Goal: Task Accomplishment & Management: Manage account settings

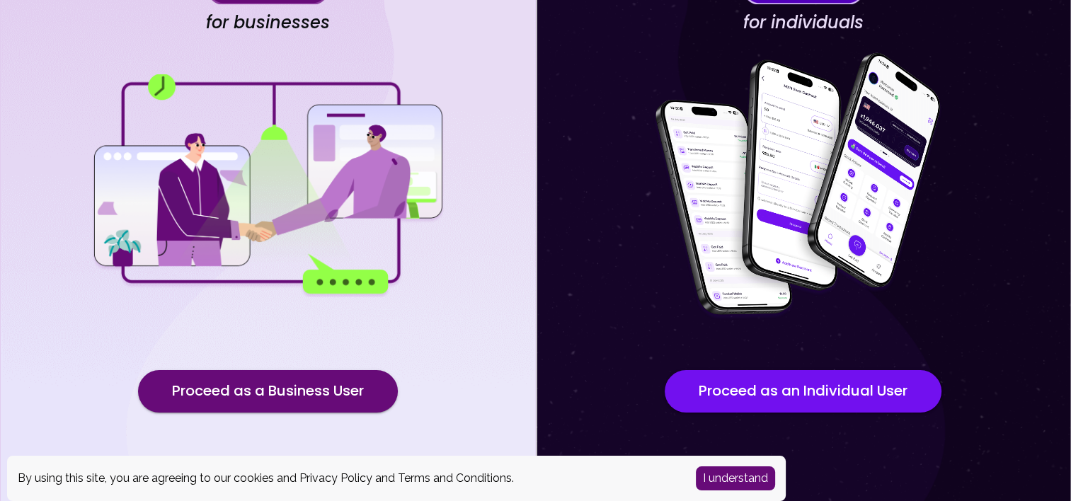
scroll to position [139, 0]
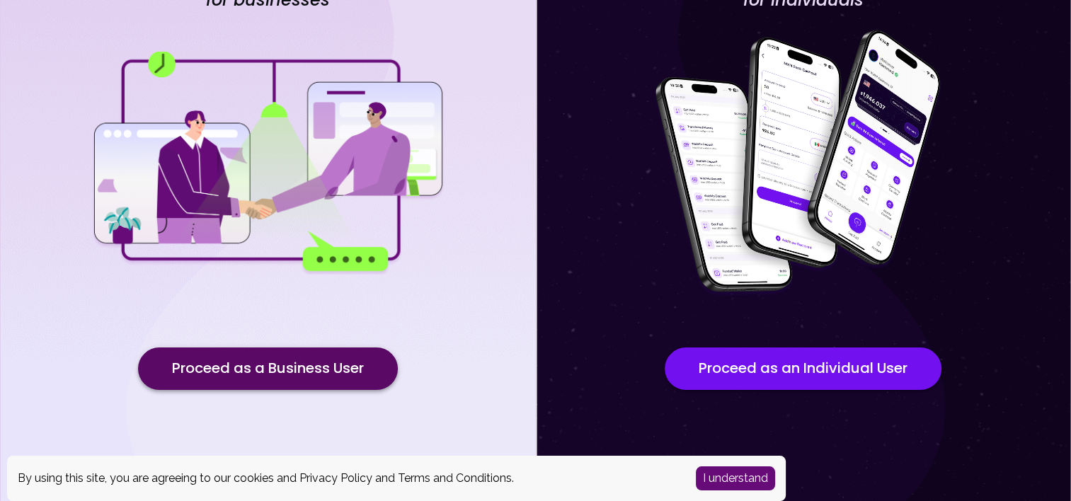
click at [255, 352] on button "Proceed as a Business User" at bounding box center [268, 369] width 260 height 42
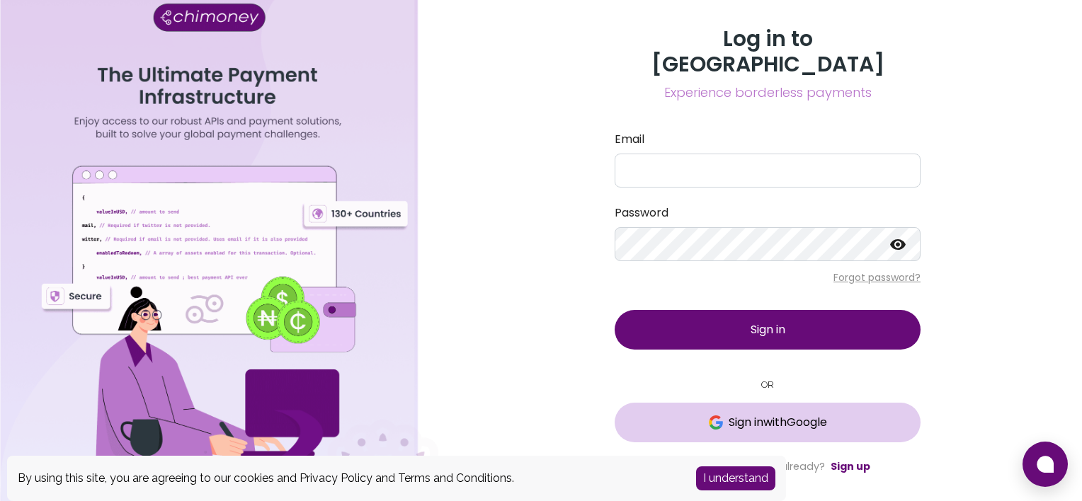
click at [753, 414] on span "Sign in with Google" at bounding box center [777, 422] width 98 height 17
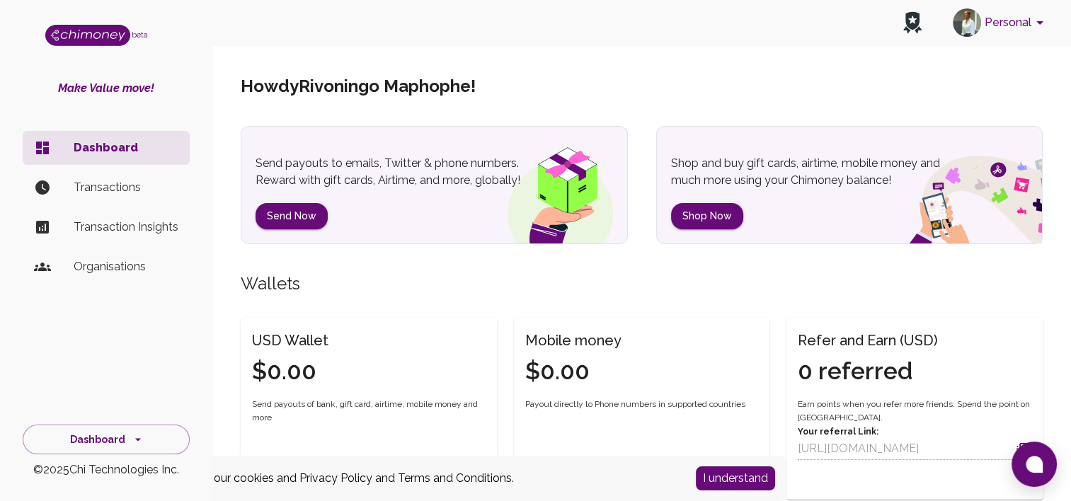
click at [1031, 47] on div "Howdy Rivoningo Maphophe !" at bounding box center [642, 86] width 802 height 79
click at [1014, 30] on button "Personal" at bounding box center [1000, 22] width 107 height 37
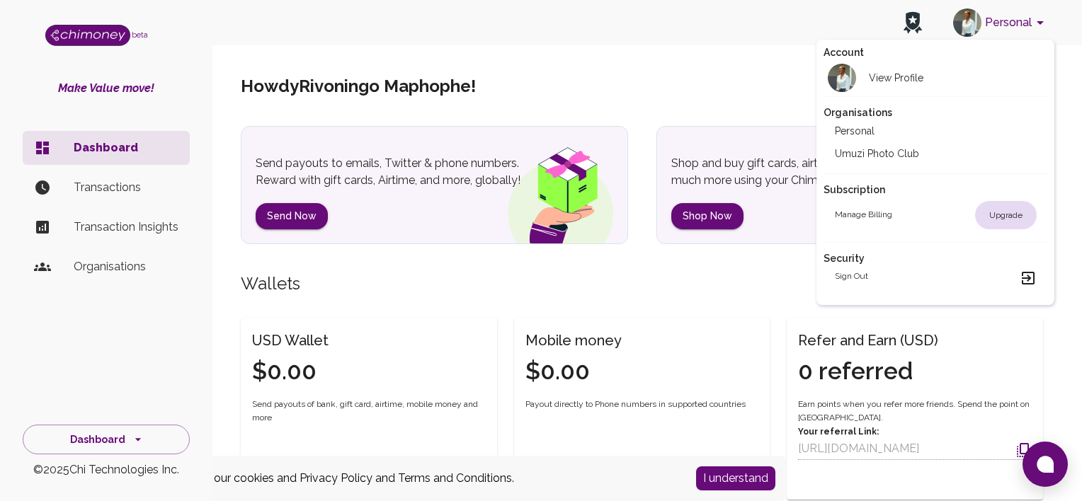
click at [903, 151] on li "Umuzi Photo Club" at bounding box center [935, 153] width 224 height 23
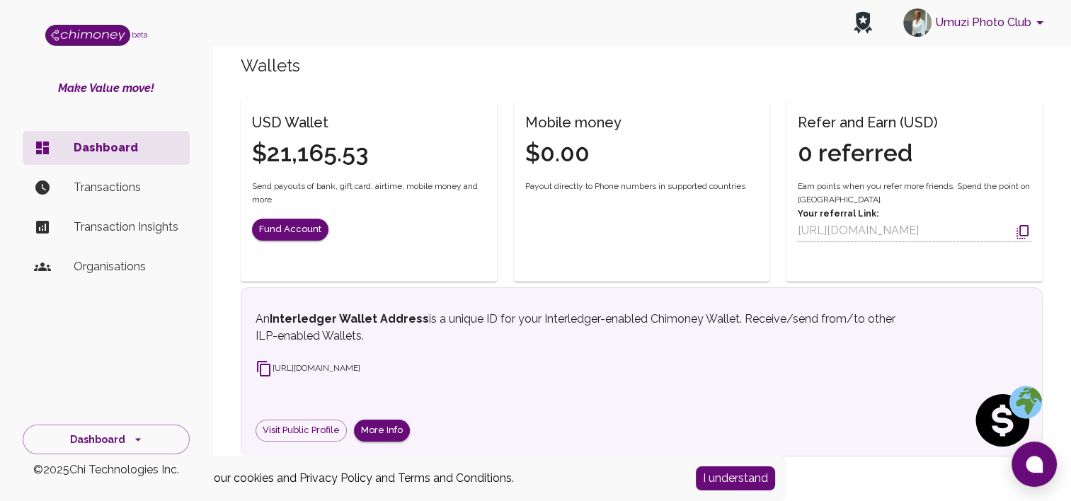
scroll to position [360, 0]
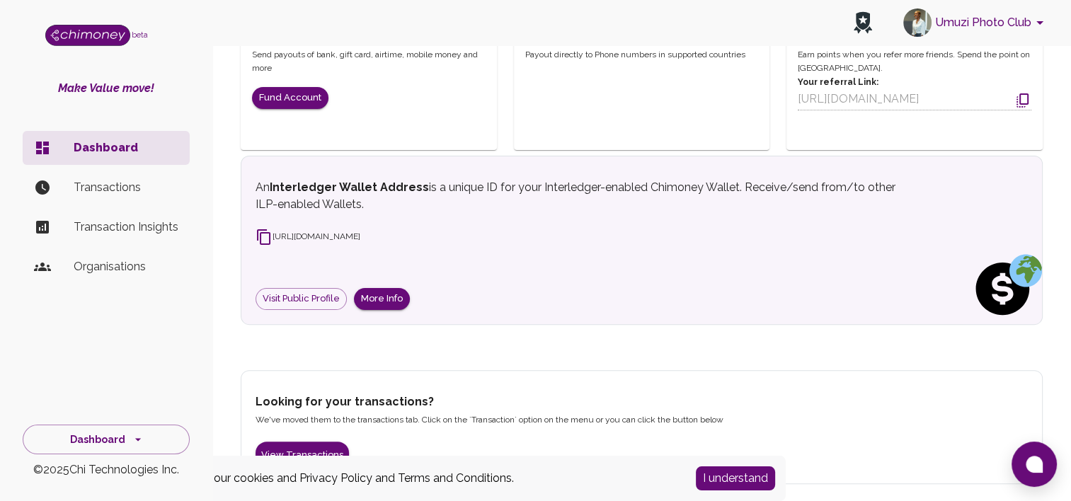
click at [105, 256] on li "Organisations" at bounding box center [106, 267] width 167 height 34
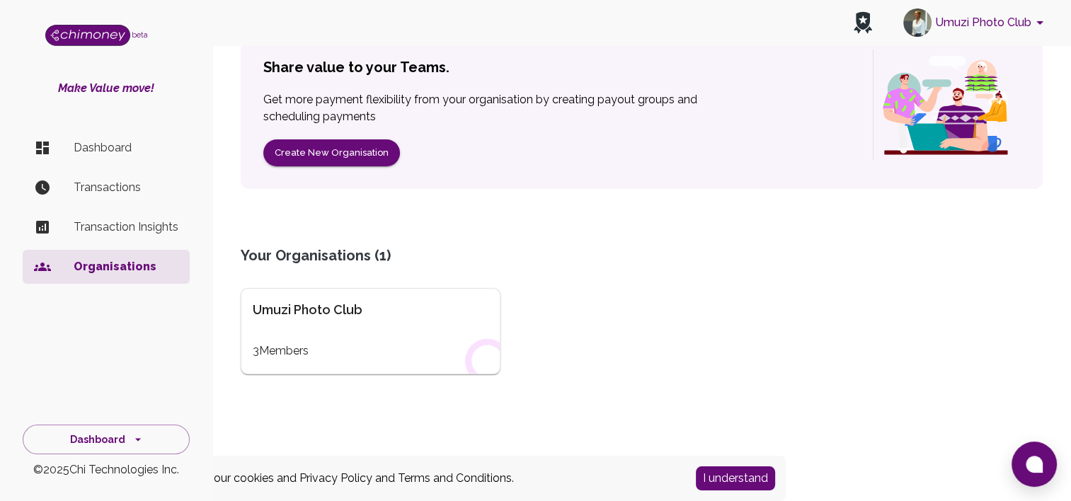
scroll to position [147, 0]
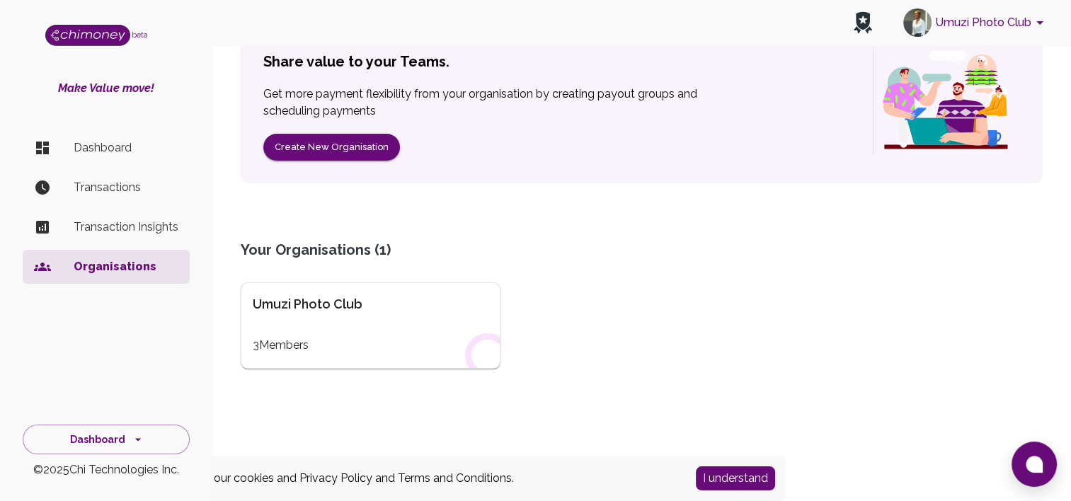
click at [354, 335] on div "Umuzi Photo Club 3 Members" at bounding box center [371, 325] width 260 height 86
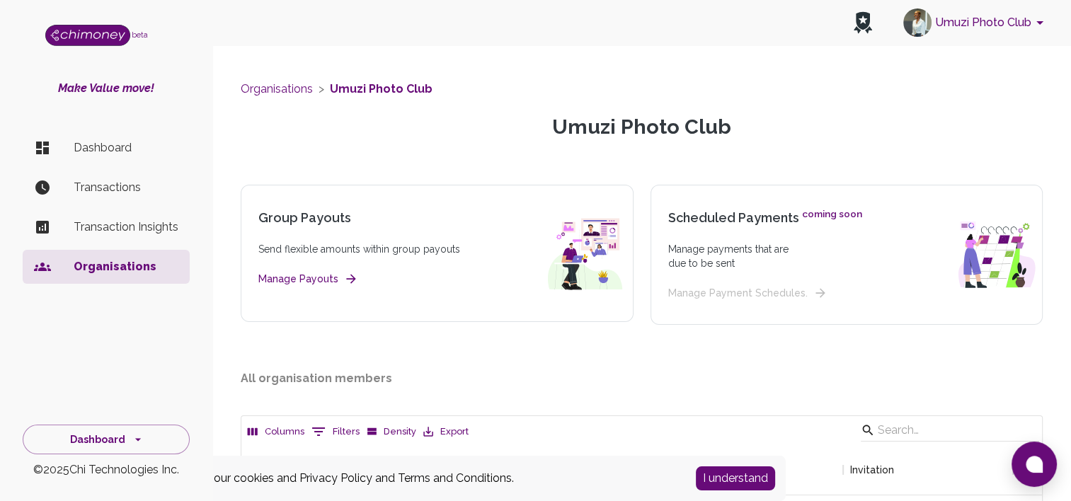
click at [98, 214] on li "Transaction Insights" at bounding box center [106, 227] width 167 height 34
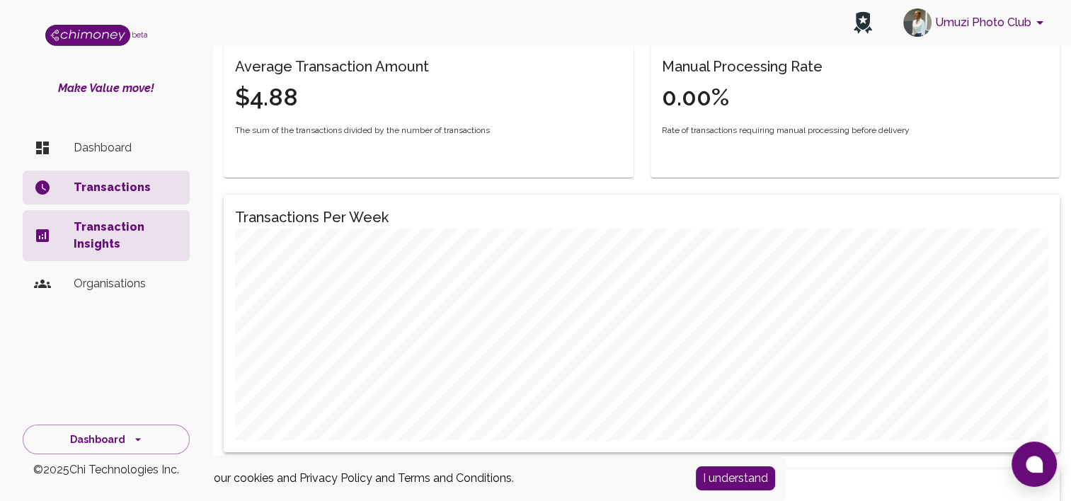
scroll to position [142, 0]
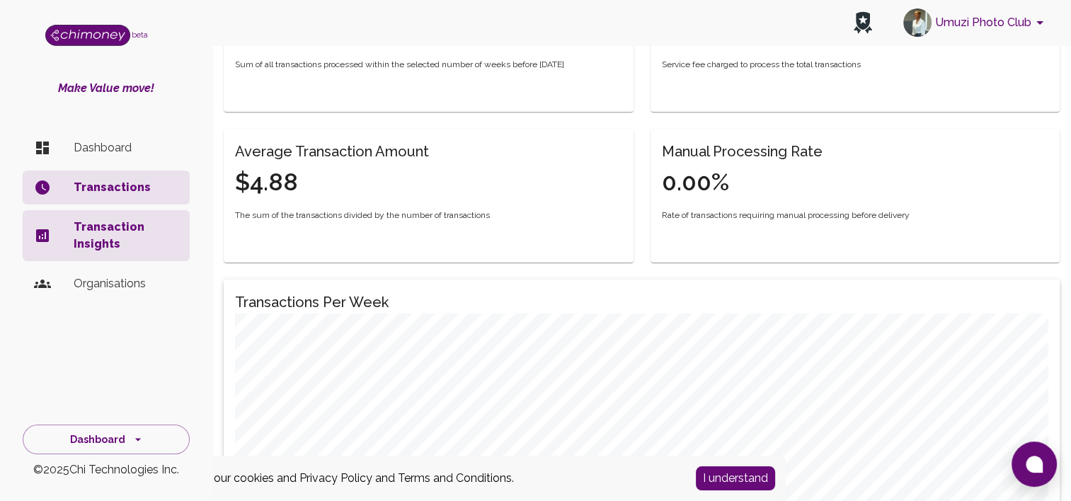
click at [110, 238] on p "Transaction Insights" at bounding box center [126, 236] width 105 height 34
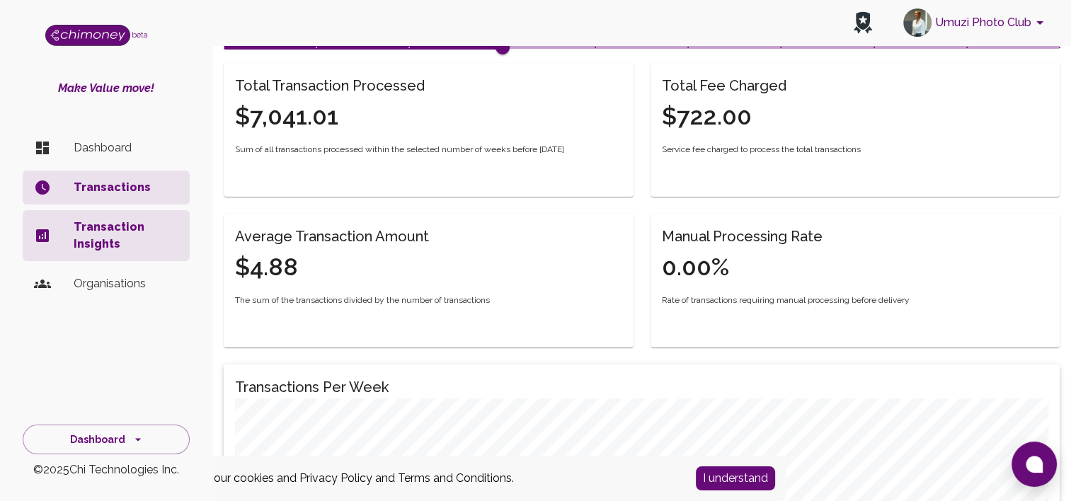
scroll to position [0, 0]
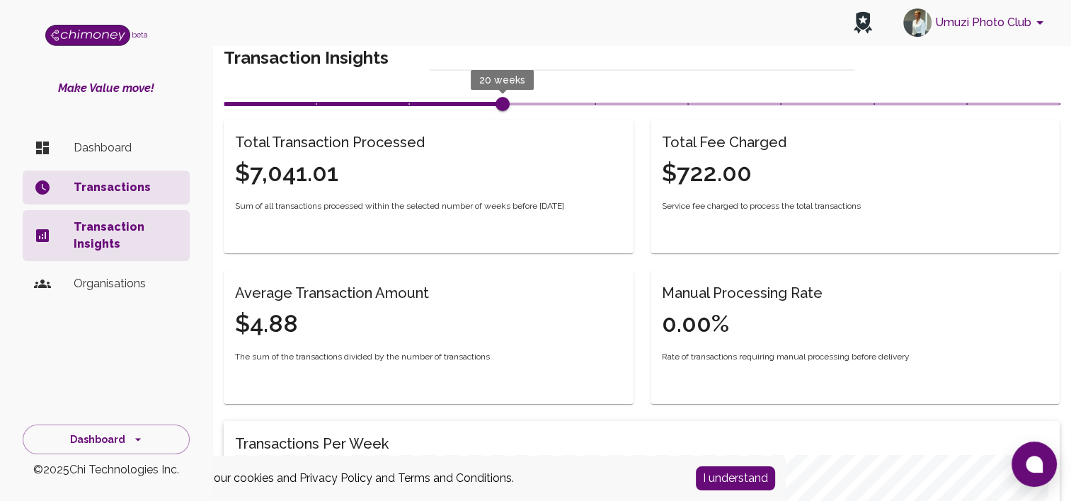
click at [110, 198] on li "Transactions" at bounding box center [106, 188] width 167 height 34
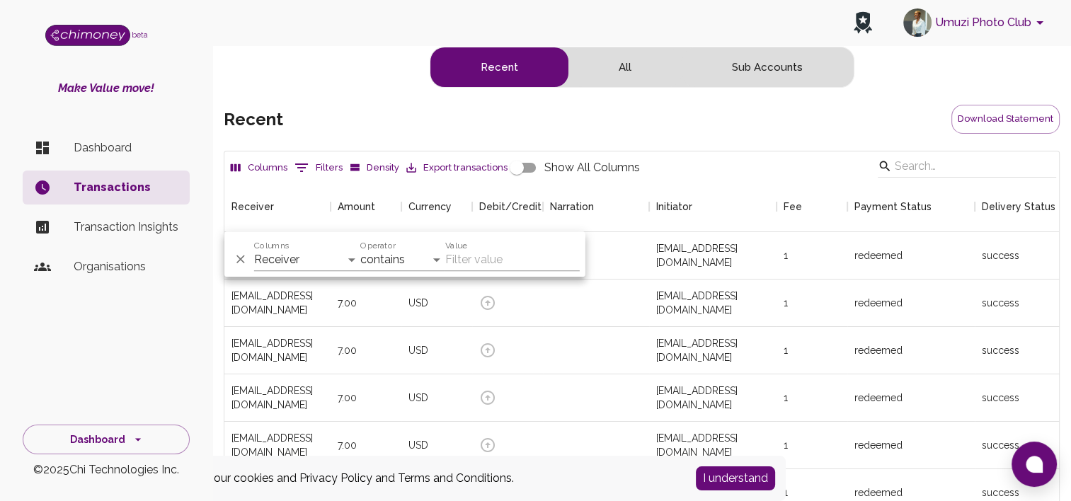
scroll to position [525, 824]
click at [535, 167] on input "Show All Columns" at bounding box center [516, 167] width 81 height 27
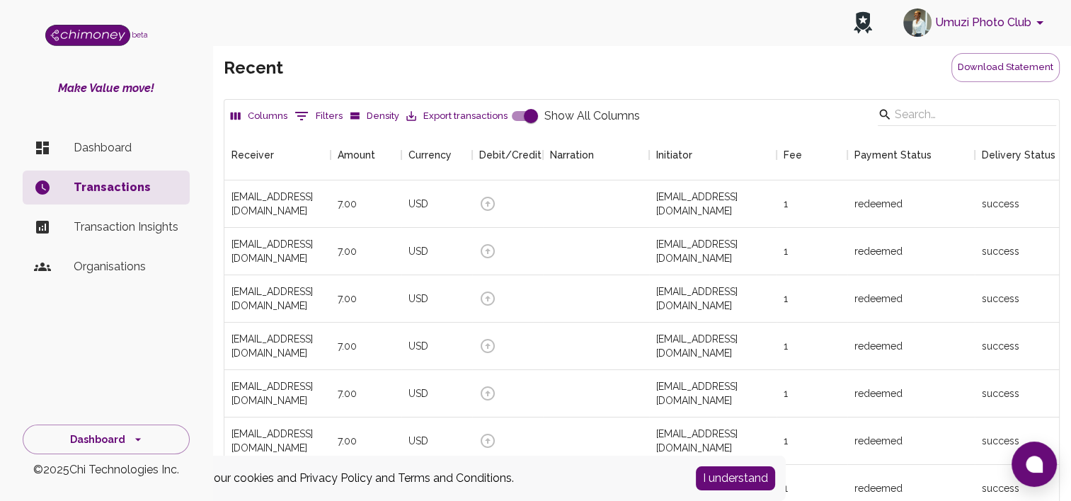
scroll to position [0, 0]
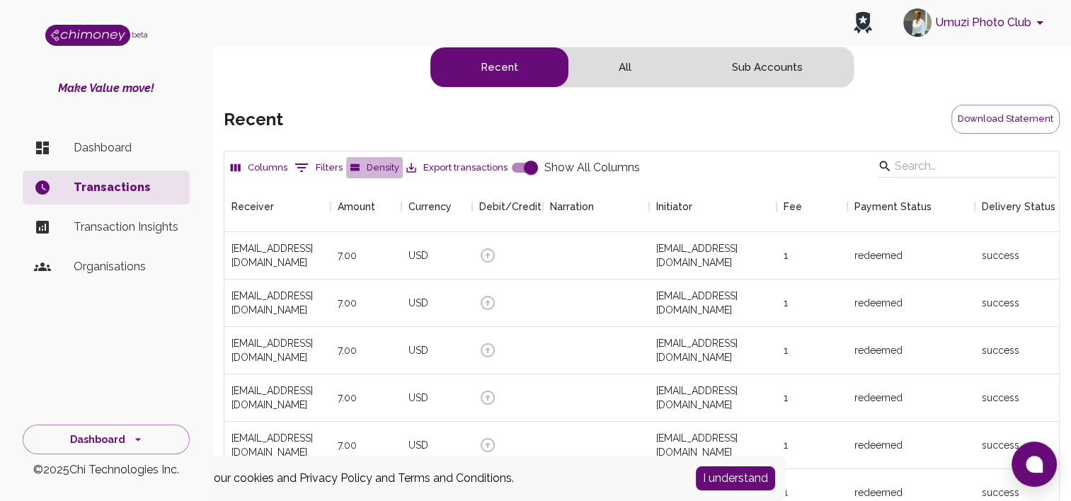
click at [383, 164] on button "Density" at bounding box center [374, 168] width 57 height 22
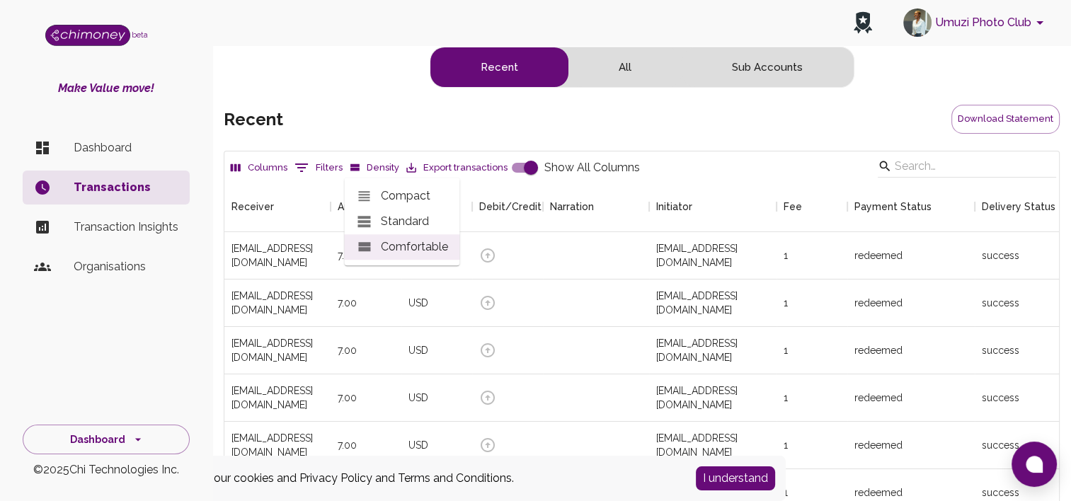
click at [325, 161] on button "0 Filters" at bounding box center [318, 167] width 55 height 23
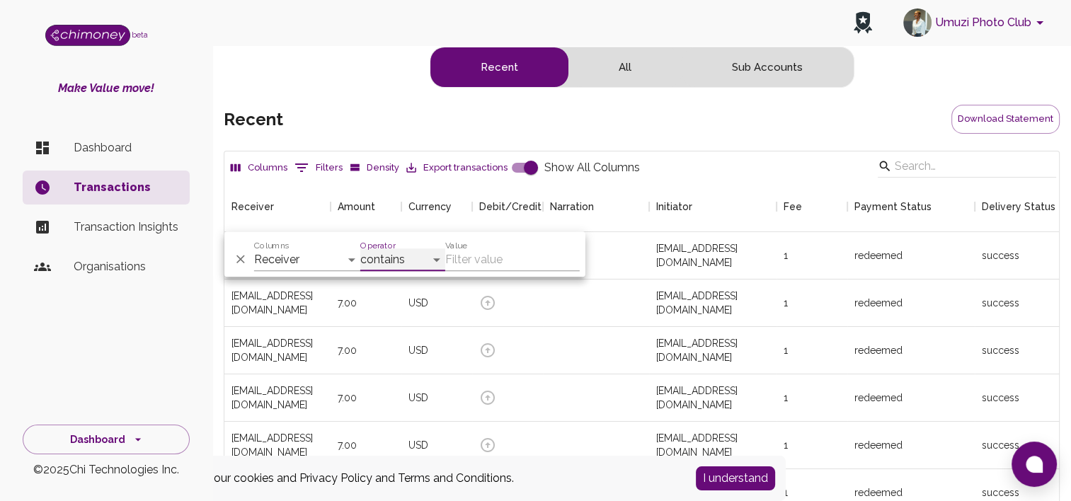
click at [402, 251] on select "contains equals starts with ends with is empty is not empty is any of" at bounding box center [402, 259] width 85 height 23
click at [278, 263] on select "Receiver Amount Currency Debit/Credit Narration Initiator Fee Payment Status De…" at bounding box center [307, 259] width 106 height 23
select select "meta.country"
click at [254, 248] on select "Receiver Amount Currency Debit/Credit Narration Initiator Fee Payment Status De…" at bounding box center [307, 259] width 106 height 23
click at [460, 258] on input "Value" at bounding box center [512, 259] width 135 height 23
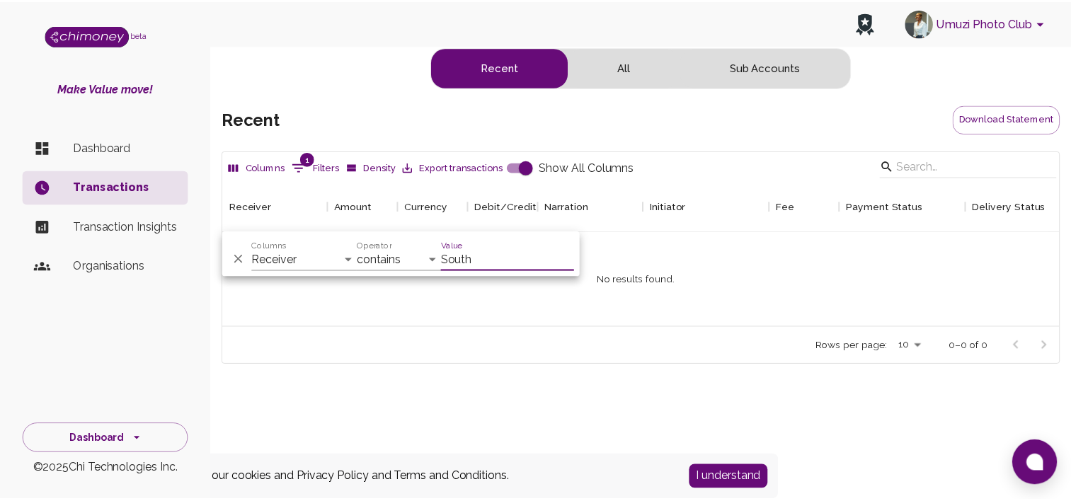
scroll to position [11, 11]
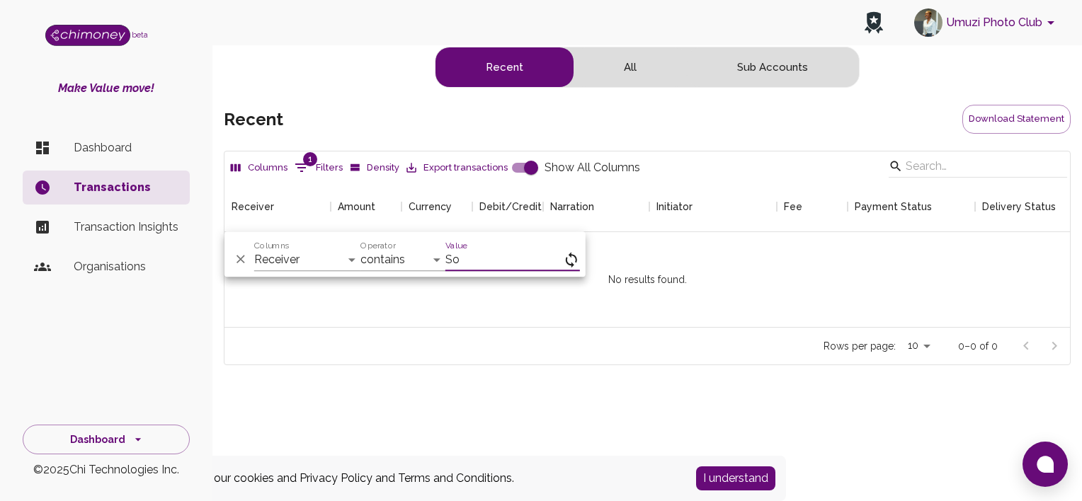
type input "S"
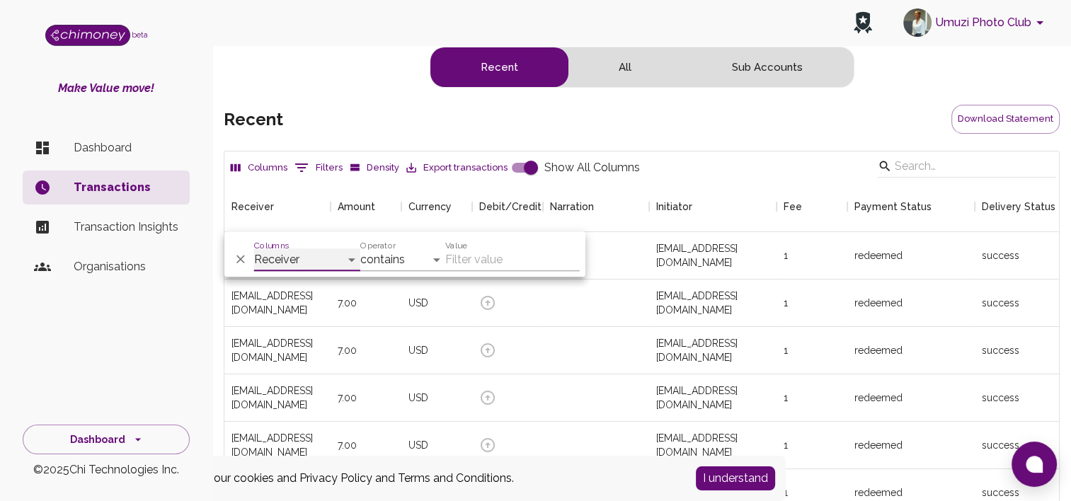
click at [345, 259] on select "Receiver Amount Currency Debit/Credit Narration Initiator Fee Payment Status De…" at bounding box center [307, 259] width 106 height 23
select select "date"
click at [254, 248] on select "Receiver Amount Currency Debit/Credit Narration Initiator Fee Payment Status De…" at bounding box center [307, 259] width 106 height 23
click at [452, 258] on input "Value" at bounding box center [512, 259] width 135 height 23
click at [438, 260] on select "is is not is after is on or after is before is on or before is empty is not emp…" at bounding box center [402, 259] width 85 height 23
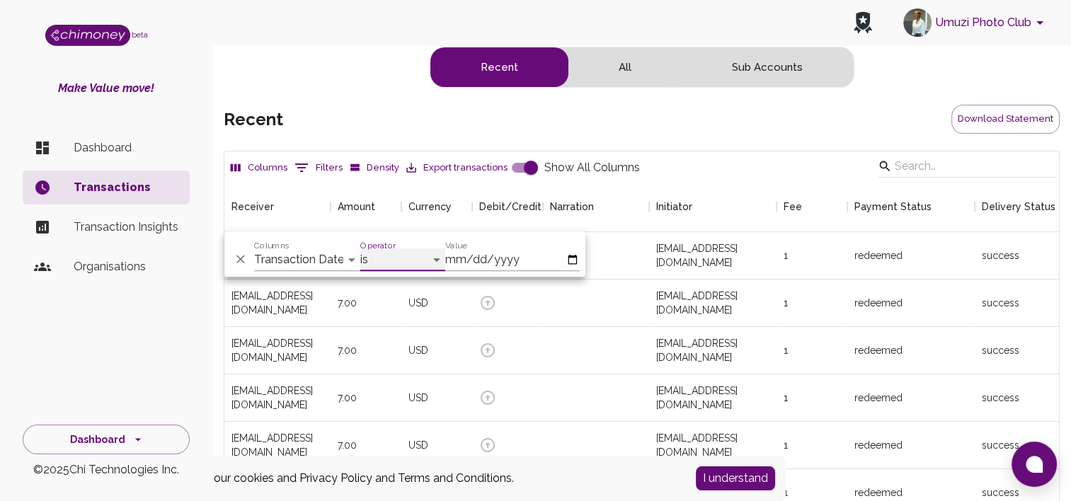
select select "onOrAfter"
click at [360, 248] on select "is is not is after is on or after is before is on or before is empty is not emp…" at bounding box center [402, 259] width 85 height 23
click at [571, 260] on input "Value" at bounding box center [512, 259] width 135 height 23
click at [437, 261] on select "is is not is after is on or after is before is on or before is empty is not emp…" at bounding box center [402, 259] width 85 height 23
click at [360, 248] on select "is is not is after is on or after is before is on or before is empty is not emp…" at bounding box center [402, 259] width 85 height 23
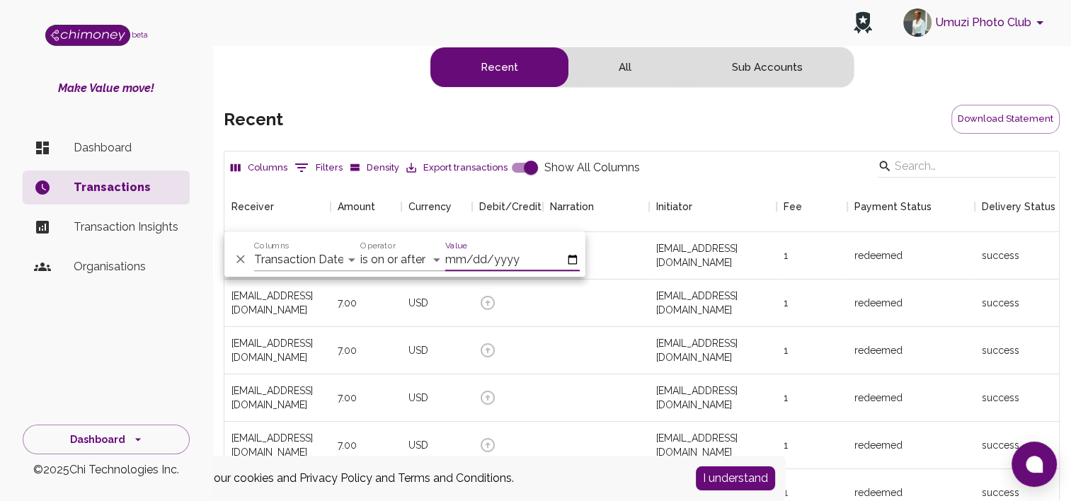
click at [568, 265] on input "Value" at bounding box center [512, 259] width 135 height 23
type input "2025-08-01"
click at [396, 260] on select "is is not is after is on or after is before is on or before is empty is not emp…" at bounding box center [402, 259] width 85 height 23
click at [360, 248] on select "is is not is after is on or after is before is on or before is empty is not emp…" at bounding box center [402, 259] width 85 height 23
click at [703, 168] on div "Columns 1 Filters Density Export transactions Show All Columns" at bounding box center [641, 167] width 829 height 27
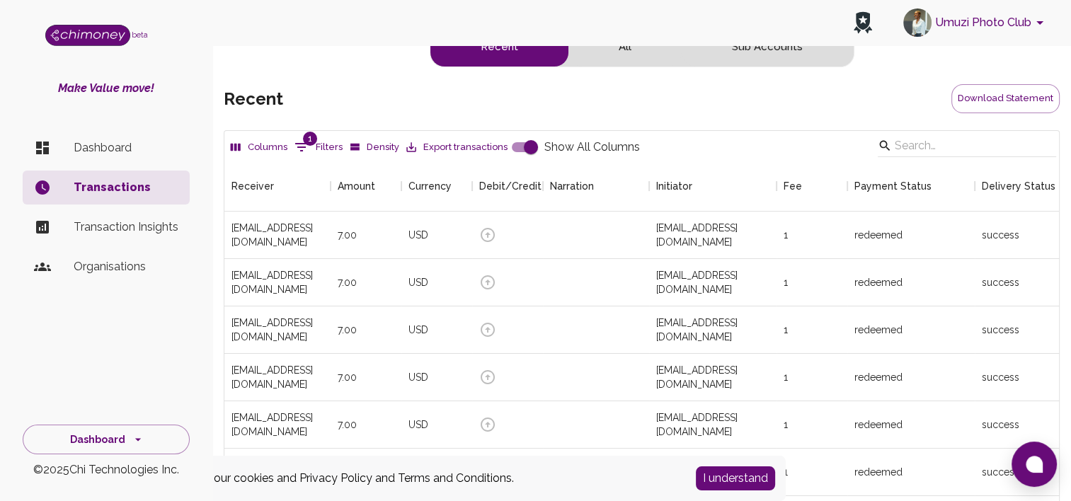
scroll to position [0, 0]
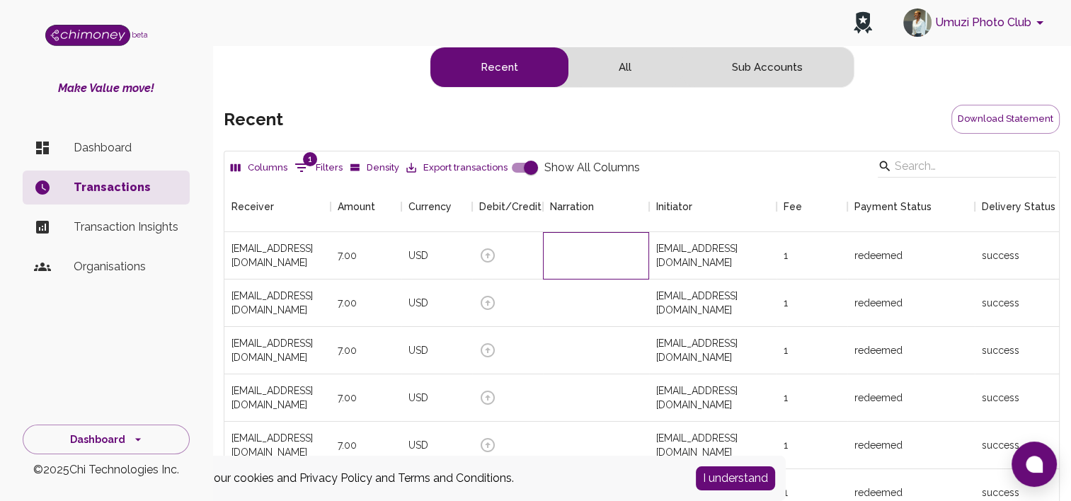
click at [609, 252] on div at bounding box center [596, 255] width 106 height 47
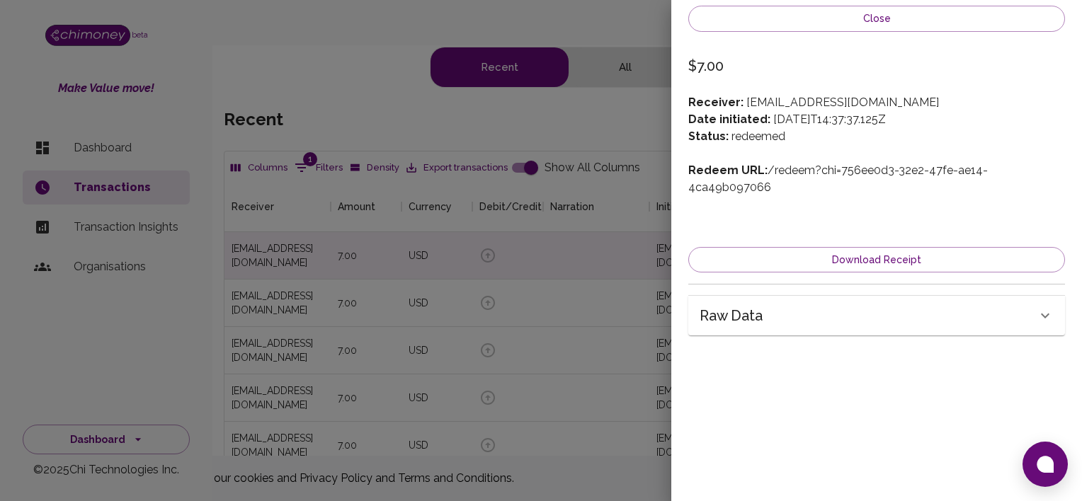
click at [633, 137] on div at bounding box center [541, 250] width 1082 height 501
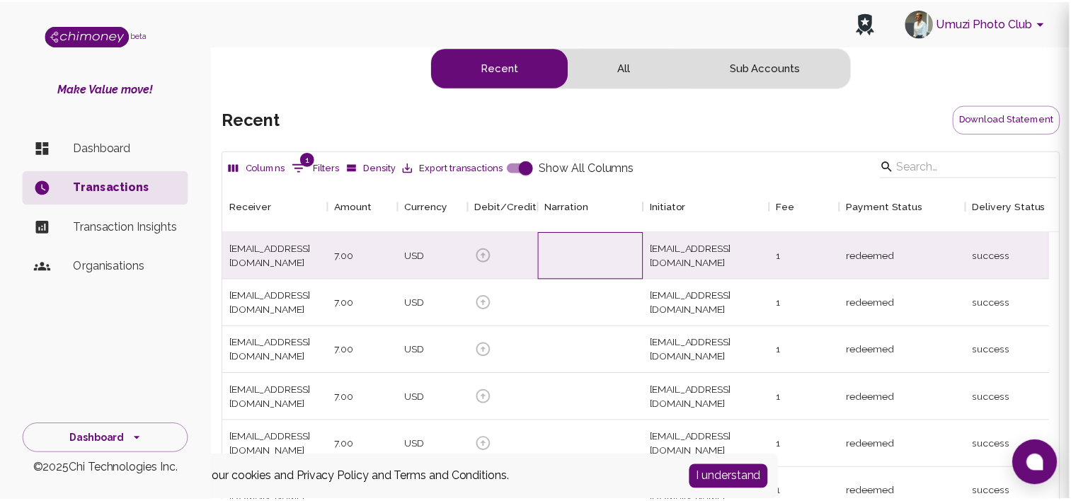
scroll to position [11, 11]
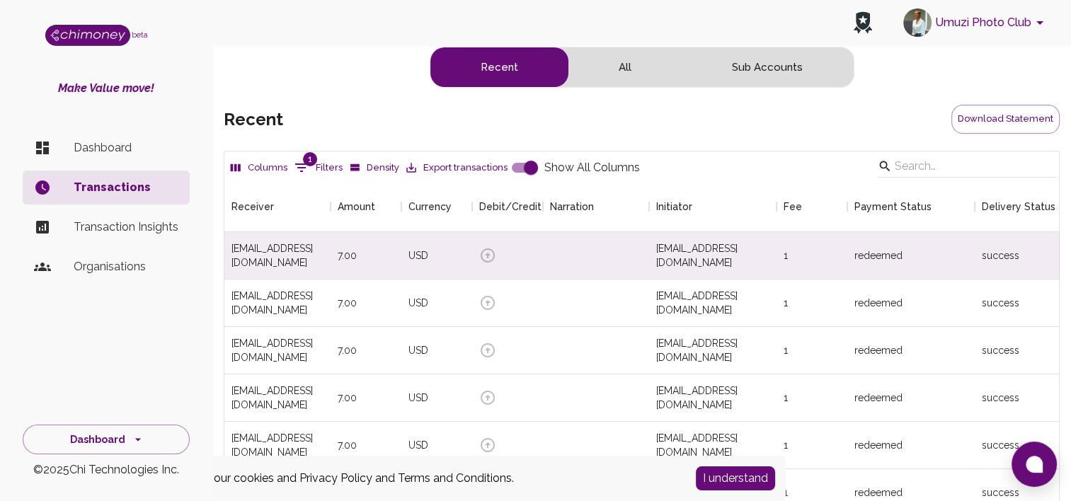
click at [797, 178] on div "Columns 1 Filters Density Export transactions Show All Columns" at bounding box center [641, 167] width 829 height 27
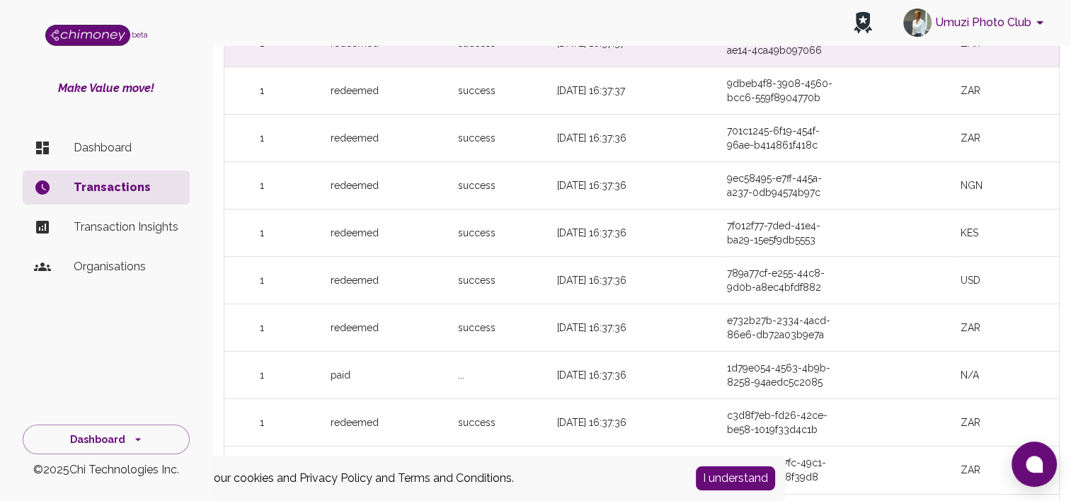
scroll to position [335, 0]
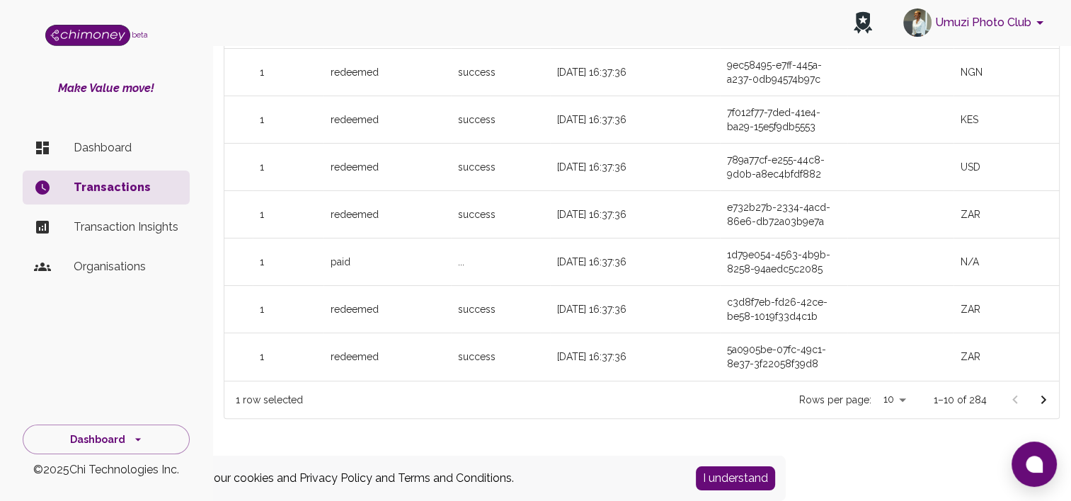
click at [1042, 395] on icon "Go to next page" at bounding box center [1043, 399] width 17 height 17
click at [1042, 403] on icon "Go to next page" at bounding box center [1043, 399] width 17 height 17
click at [1042, 403] on icon "Go to next page" at bounding box center [1043, 400] width 5 height 8
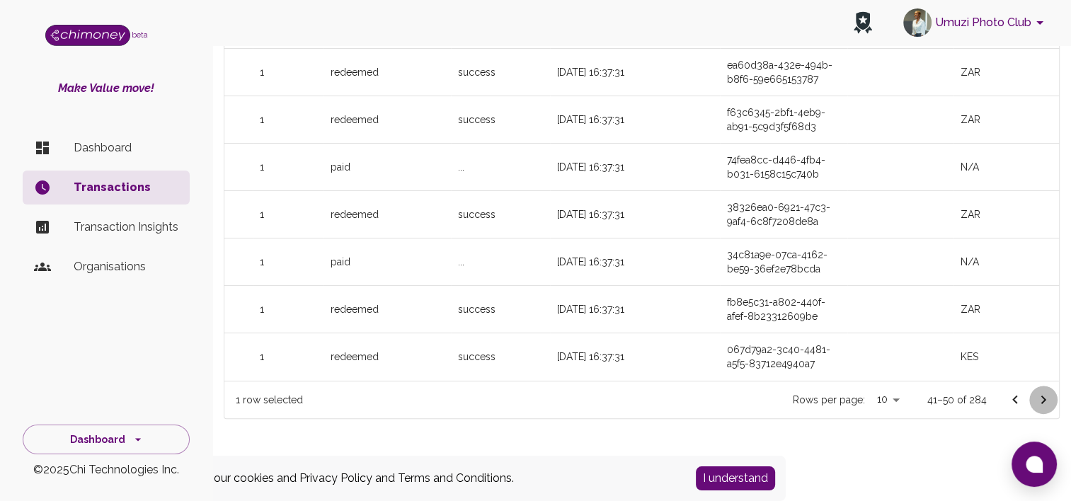
click at [1042, 403] on icon "Go to next page" at bounding box center [1043, 400] width 5 height 8
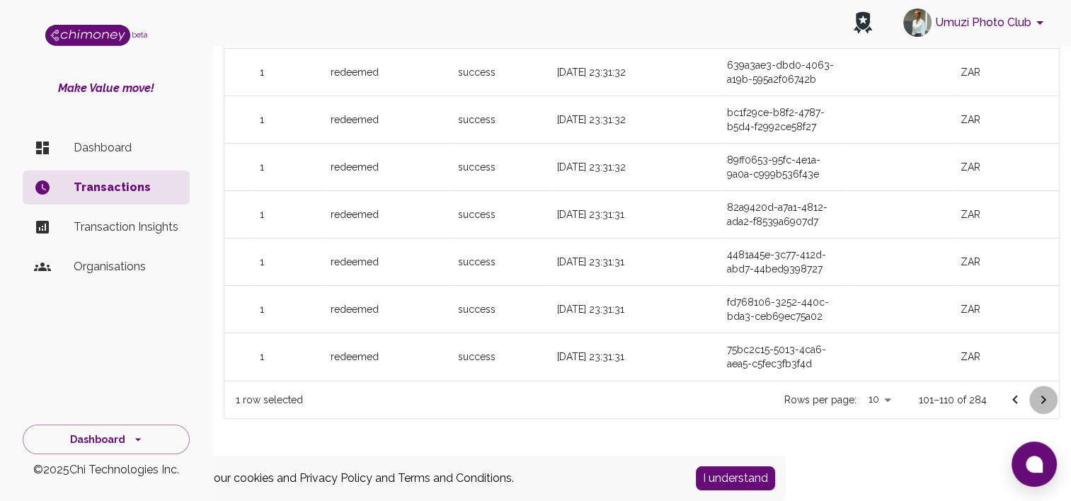
click at [1042, 403] on icon "Go to next page" at bounding box center [1043, 400] width 5 height 8
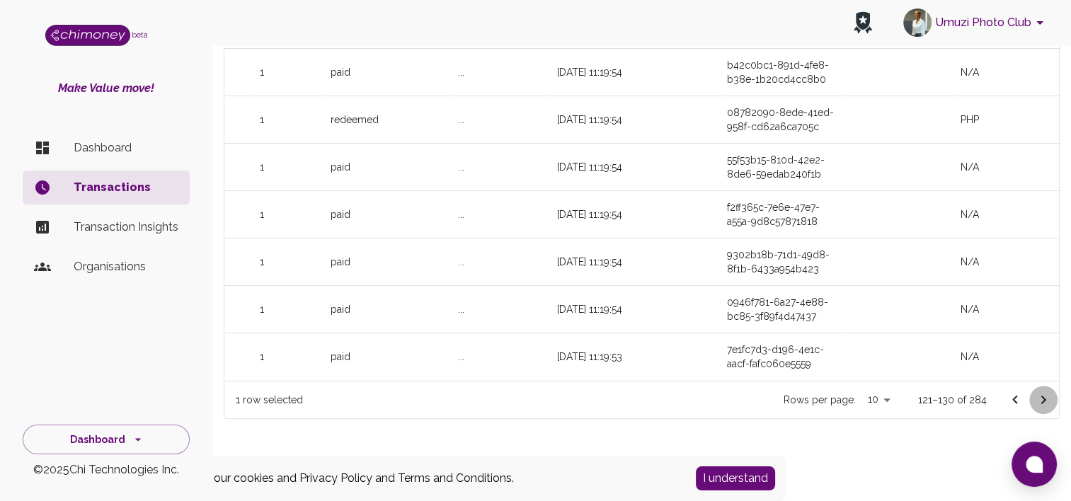
click at [1042, 403] on icon "Go to next page" at bounding box center [1043, 400] width 5 height 8
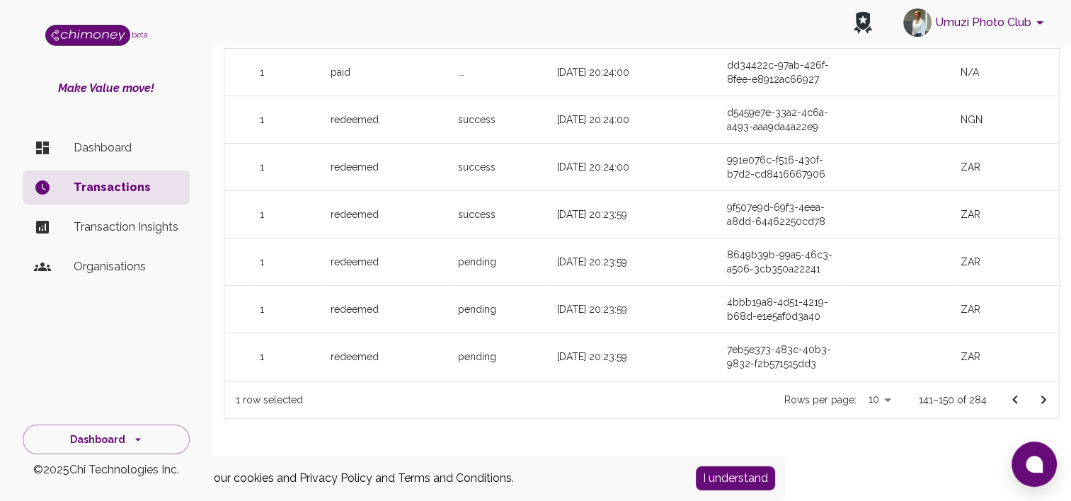
click at [1042, 402] on icon "Go to next page" at bounding box center [1043, 400] width 5 height 8
click at [1042, 402] on icon "Go to next page" at bounding box center [1043, 399] width 17 height 17
click at [1041, 402] on icon "Go to next page" at bounding box center [1043, 399] width 17 height 17
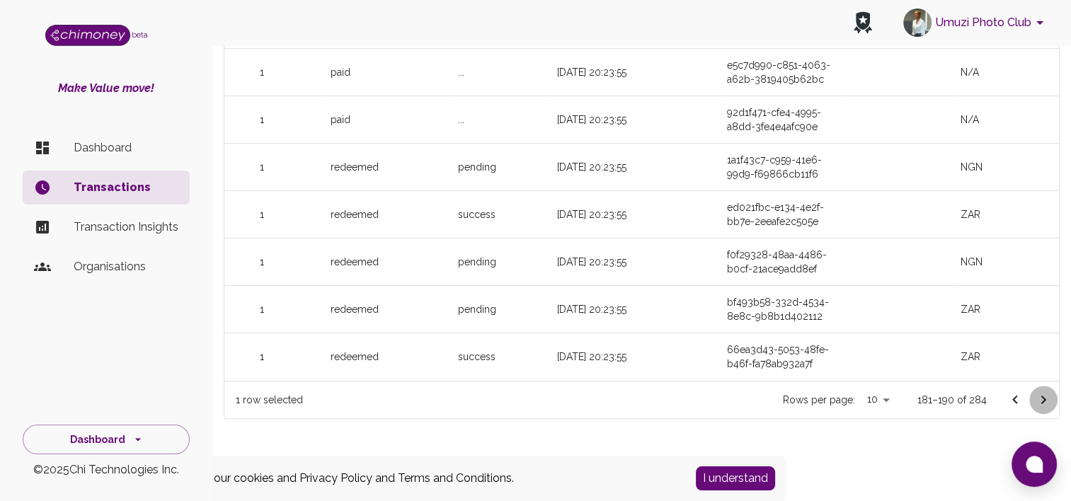
click at [1041, 402] on icon "Go to next page" at bounding box center [1043, 399] width 17 height 17
click at [1042, 401] on icon "Go to next page" at bounding box center [1043, 399] width 17 height 17
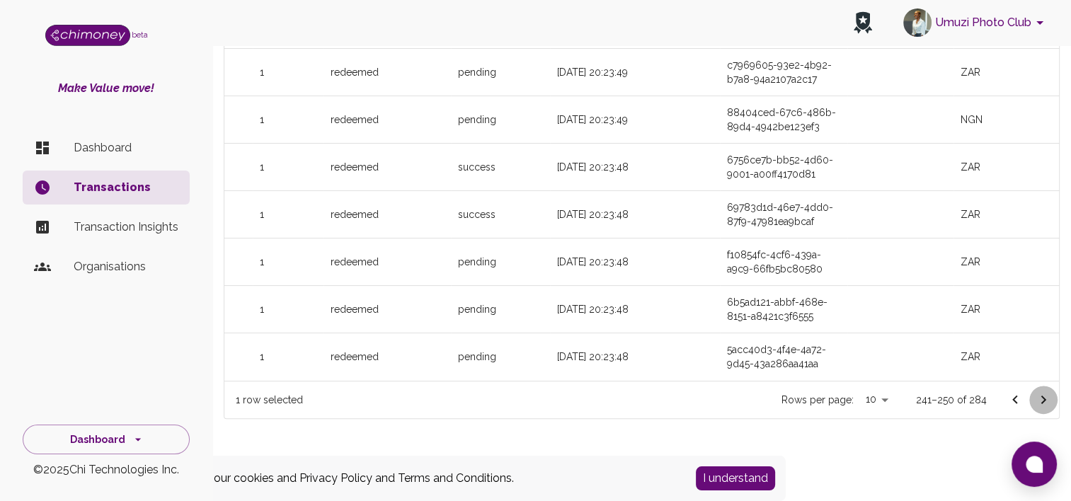
click at [1042, 401] on icon "Go to next page" at bounding box center [1043, 399] width 17 height 17
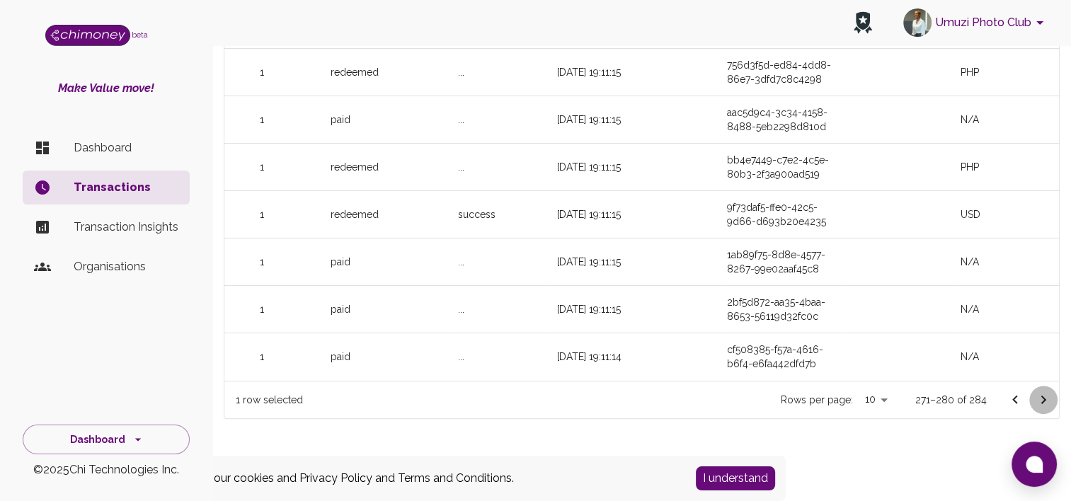
click at [1042, 401] on icon "Go to next page" at bounding box center [1043, 399] width 17 height 17
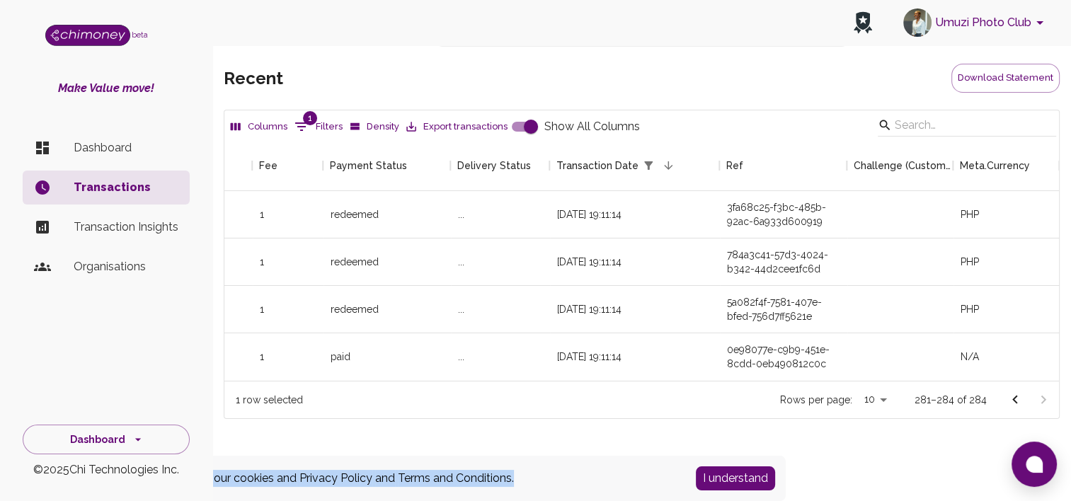
scroll to position [241, 824]
click at [1042, 401] on div at bounding box center [1029, 400] width 57 height 28
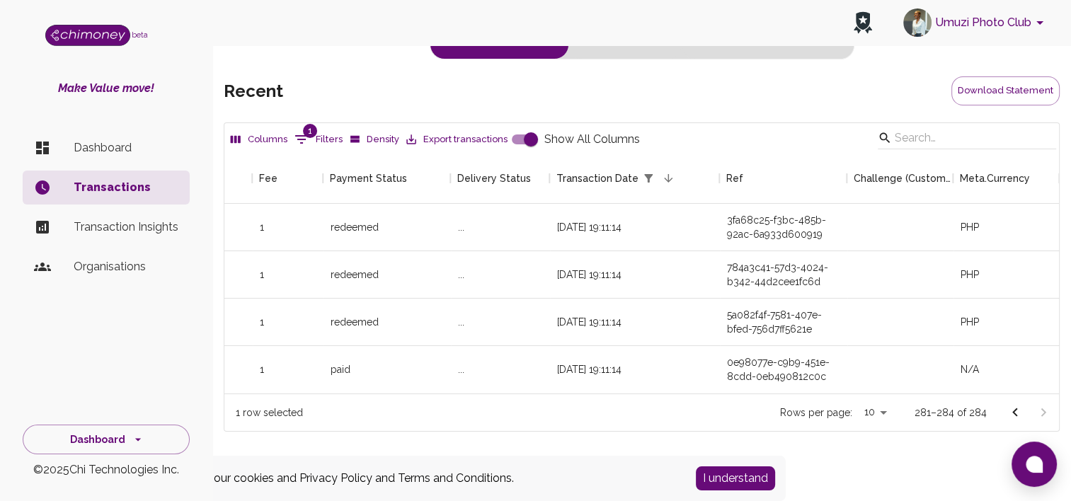
scroll to position [51, 0]
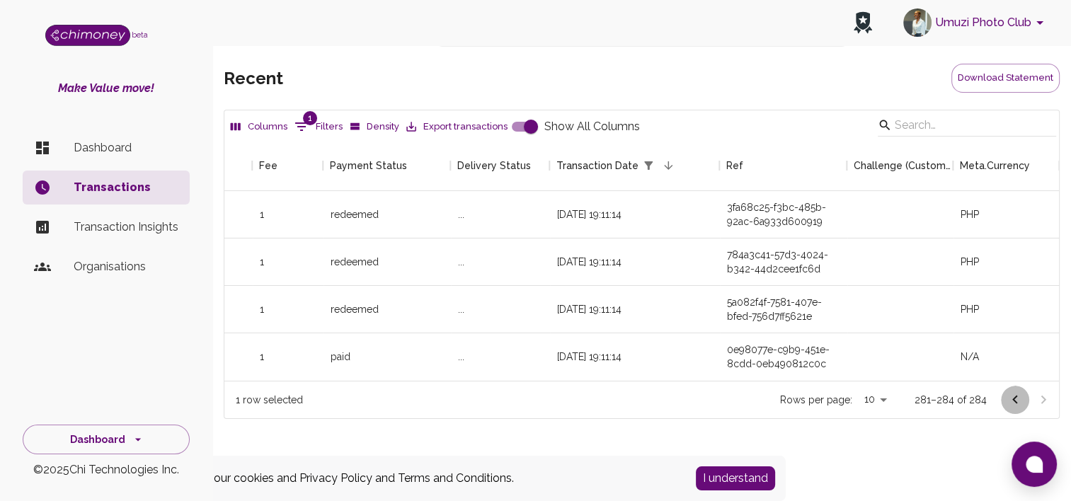
click at [1015, 399] on icon "Go to previous page" at bounding box center [1015, 399] width 17 height 17
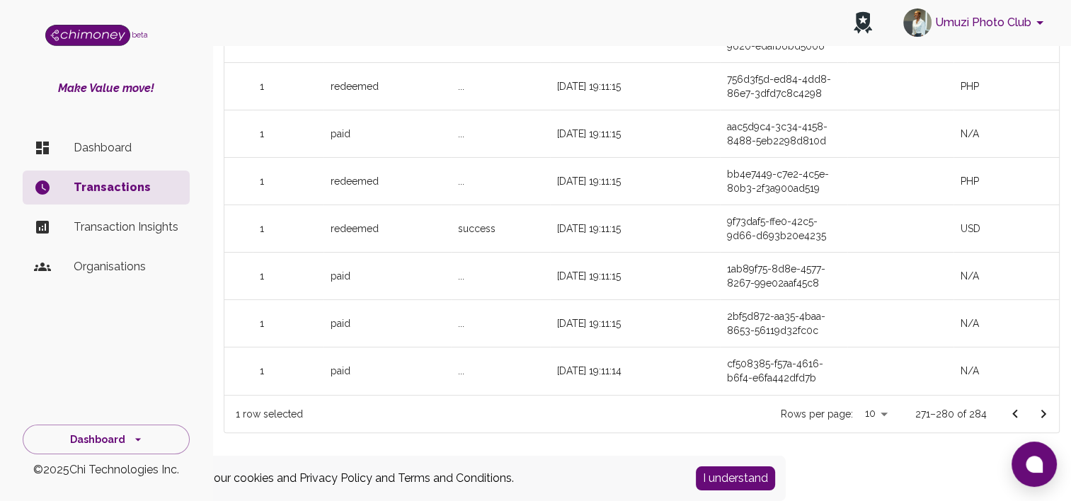
scroll to position [335, 0]
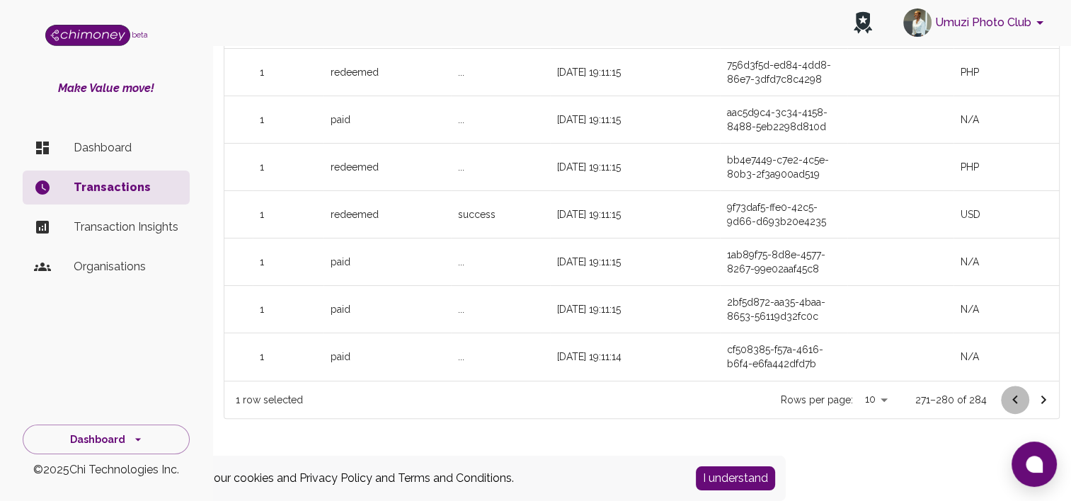
click at [1011, 396] on icon "Go to previous page" at bounding box center [1015, 399] width 17 height 17
click at [1012, 396] on icon "Go to previous page" at bounding box center [1015, 399] width 17 height 17
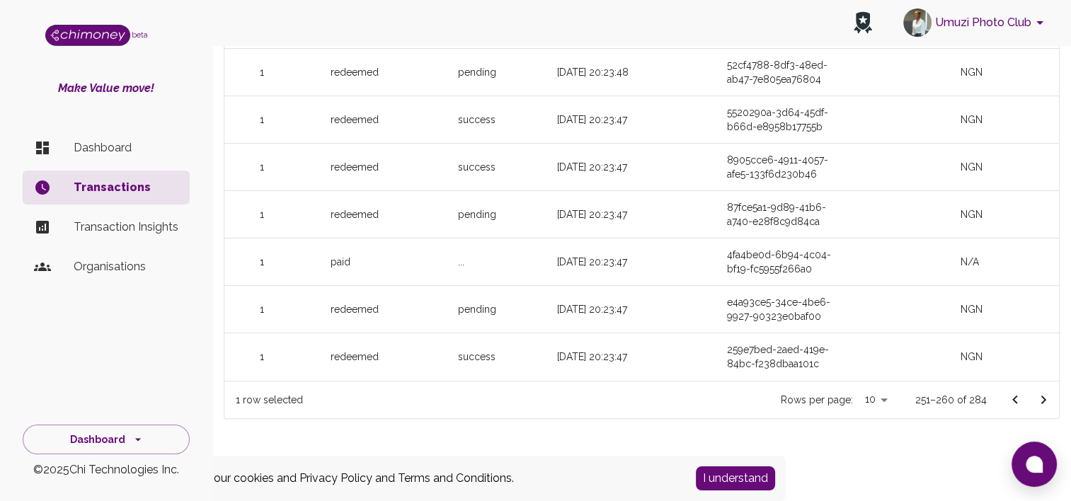
click at [1012, 396] on icon "Go to previous page" at bounding box center [1015, 399] width 17 height 17
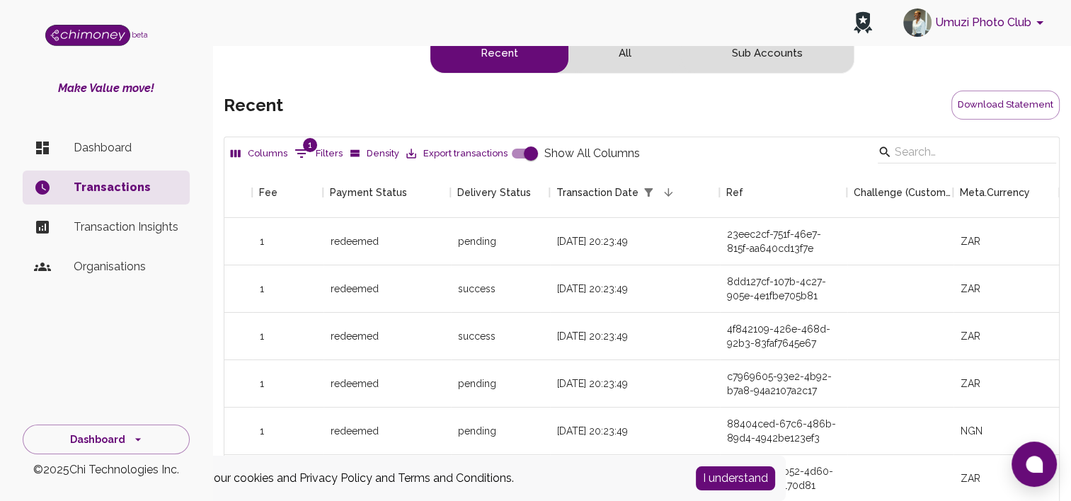
scroll to position [0, 0]
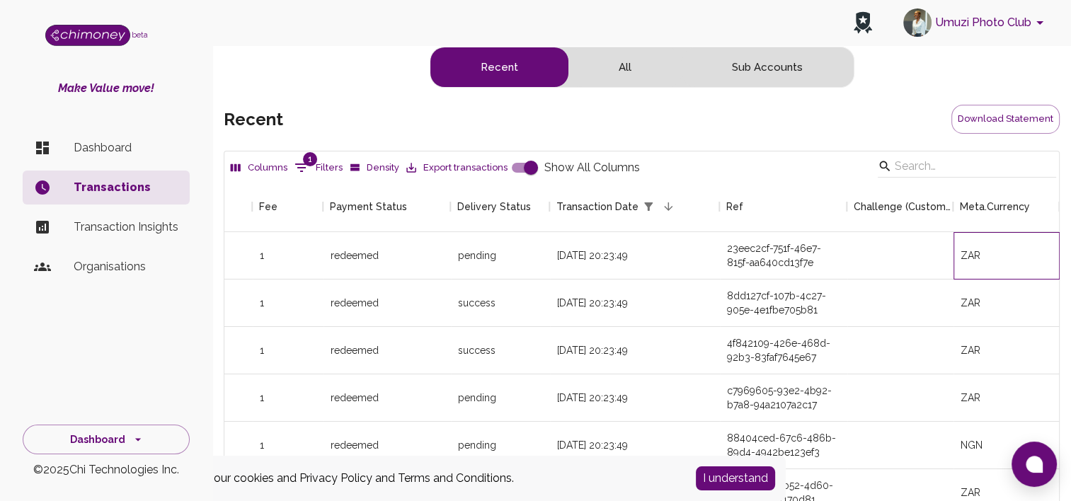
click at [990, 261] on div "ZAR" at bounding box center [1007, 255] width 106 height 47
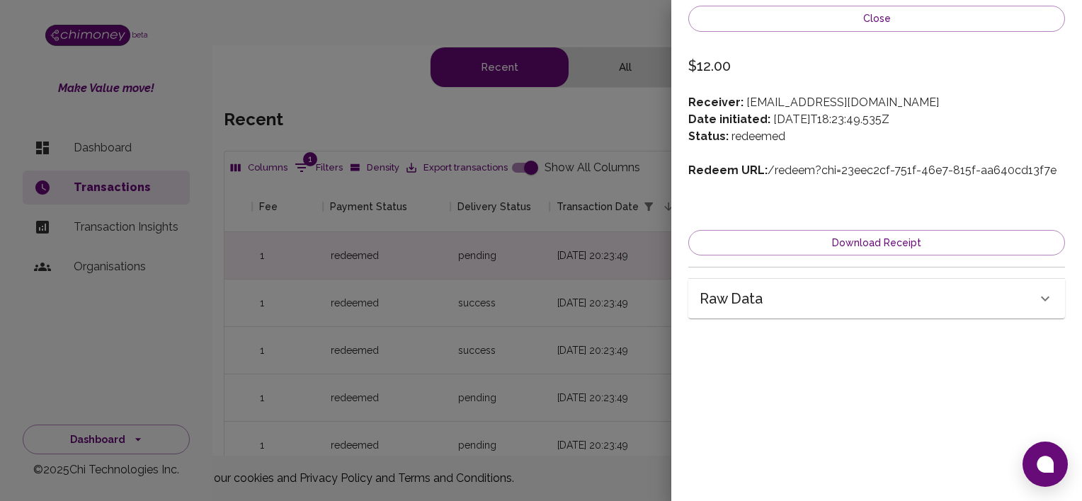
click at [601, 125] on div at bounding box center [541, 250] width 1082 height 501
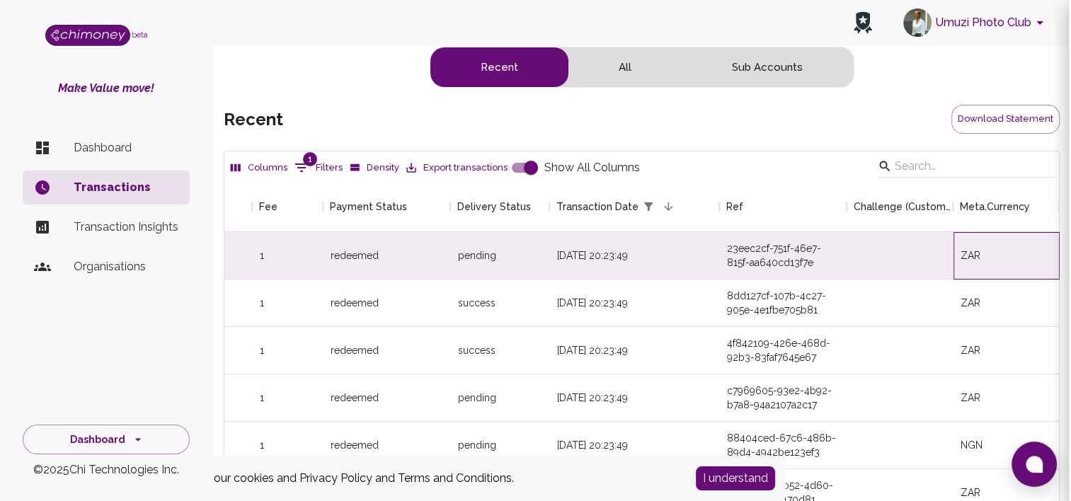
scroll to position [11, 11]
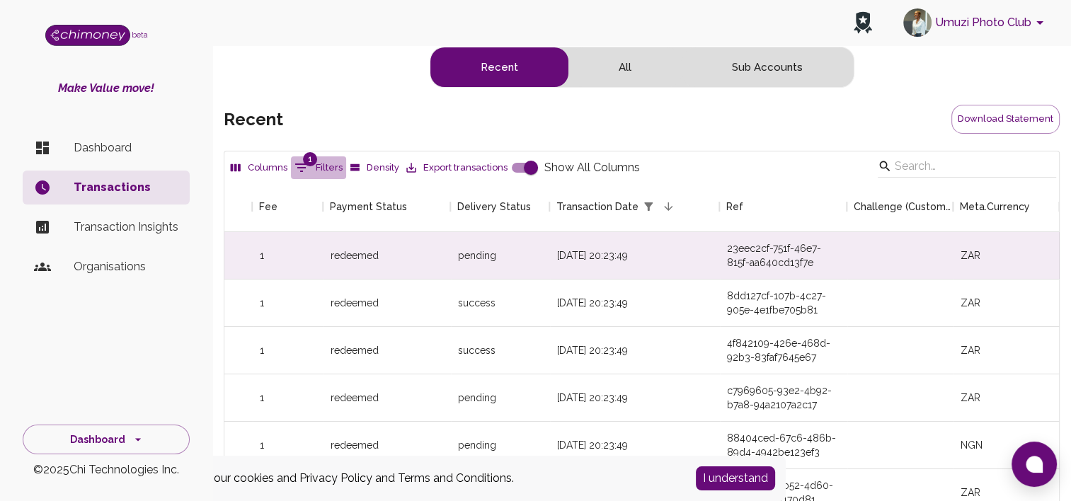
click at [326, 173] on button "1 Filters" at bounding box center [318, 167] width 55 height 23
select select "date"
select select "onOrAfter"
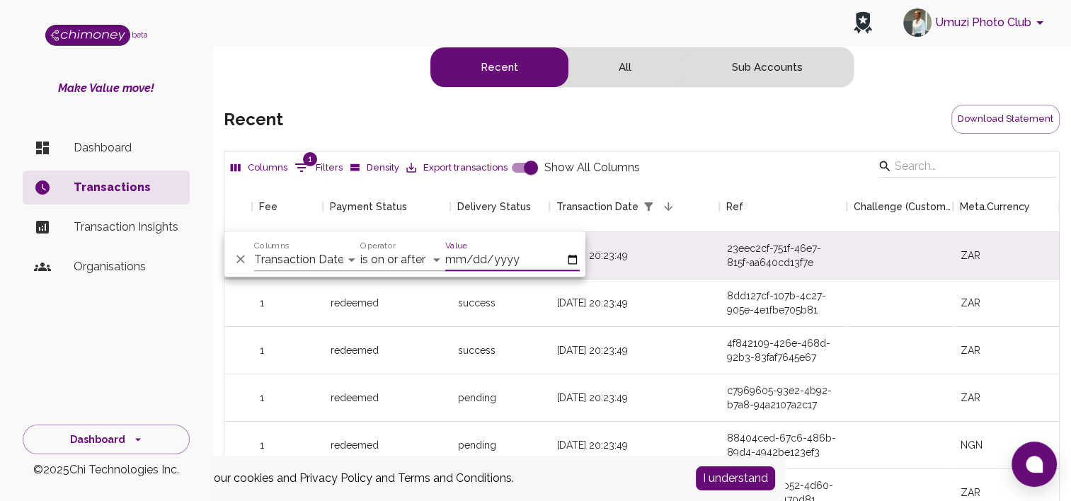
click at [747, 140] on div "Recent All Sub Accounts recent Download Statement Columns 1 Filters Density Exp…" at bounding box center [642, 431] width 836 height 769
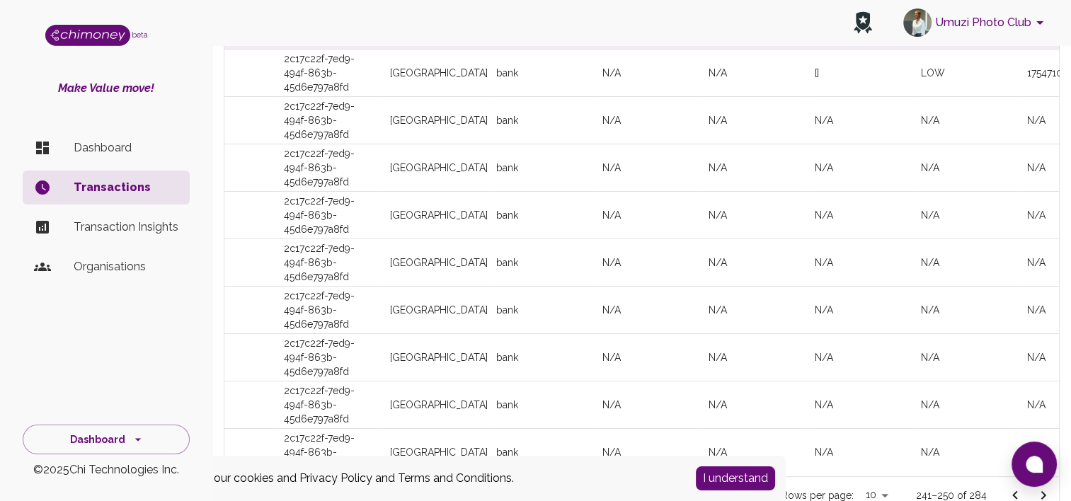
scroll to position [0, 0]
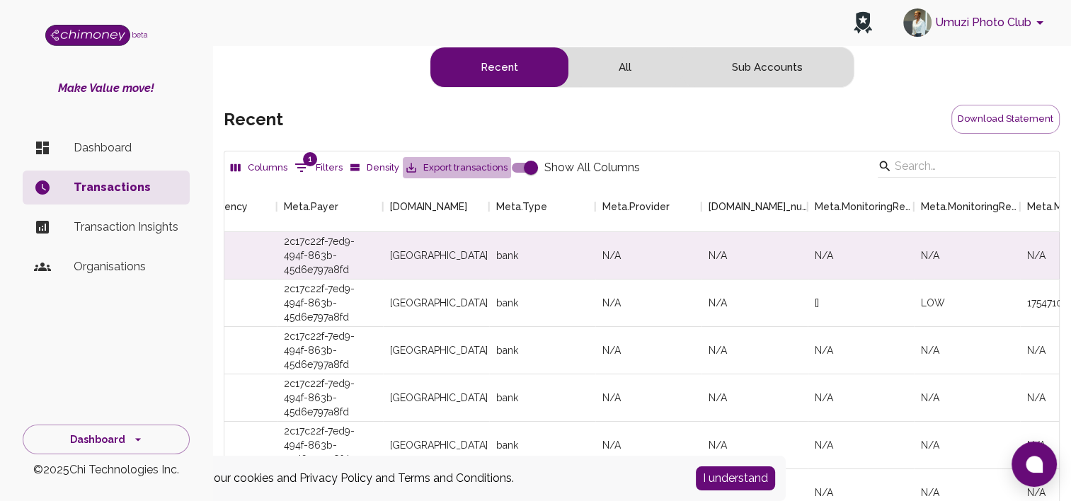
click at [452, 172] on button "Export transactions" at bounding box center [457, 168] width 108 height 22
click at [1003, 27] on button "Umuzi Photo Club" at bounding box center [976, 22] width 156 height 37
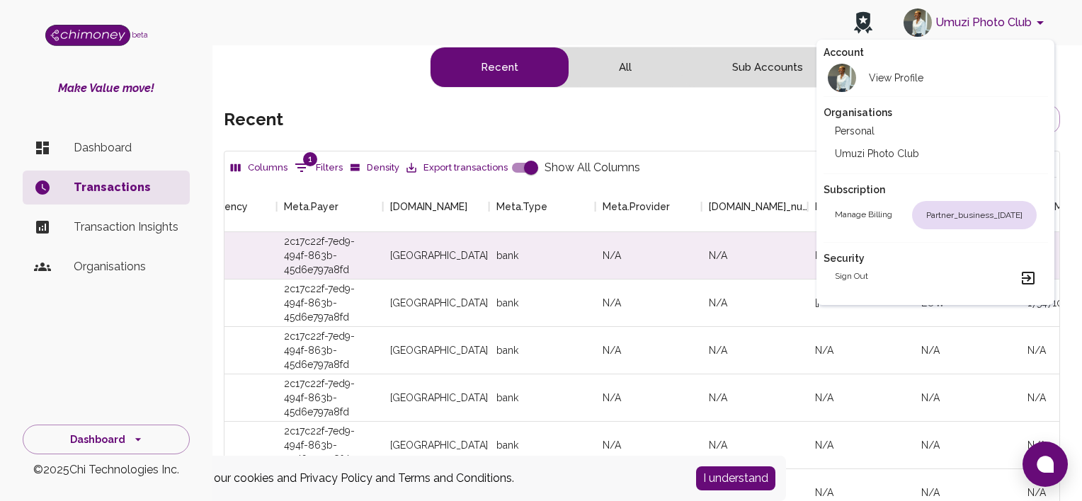
click at [971, 277] on div "Sign out" at bounding box center [936, 278] width 202 height 17
